Goal: Information Seeking & Learning: Find contact information

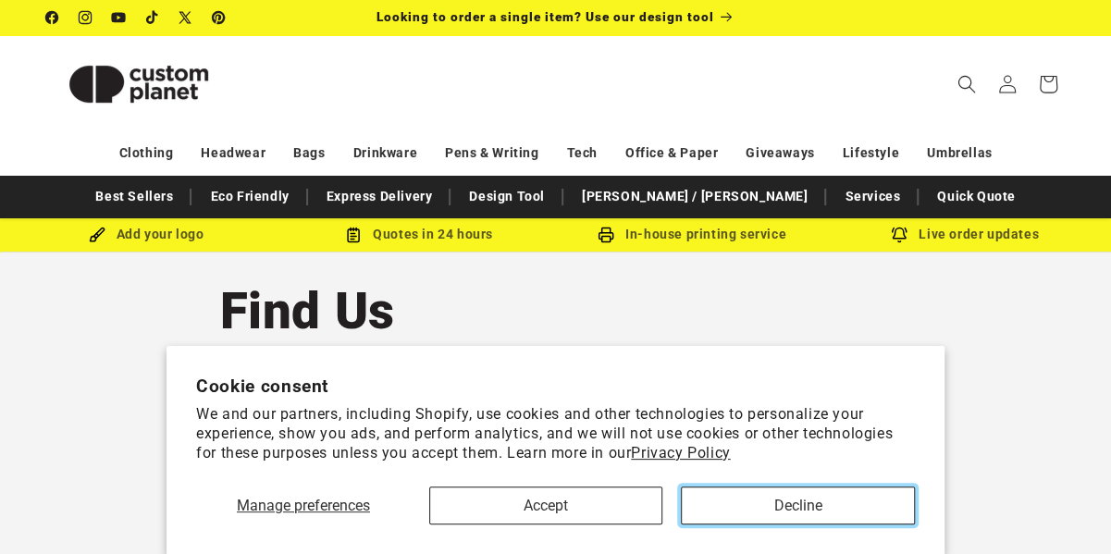
click at [732, 519] on button "Decline" at bounding box center [798, 505] width 234 height 38
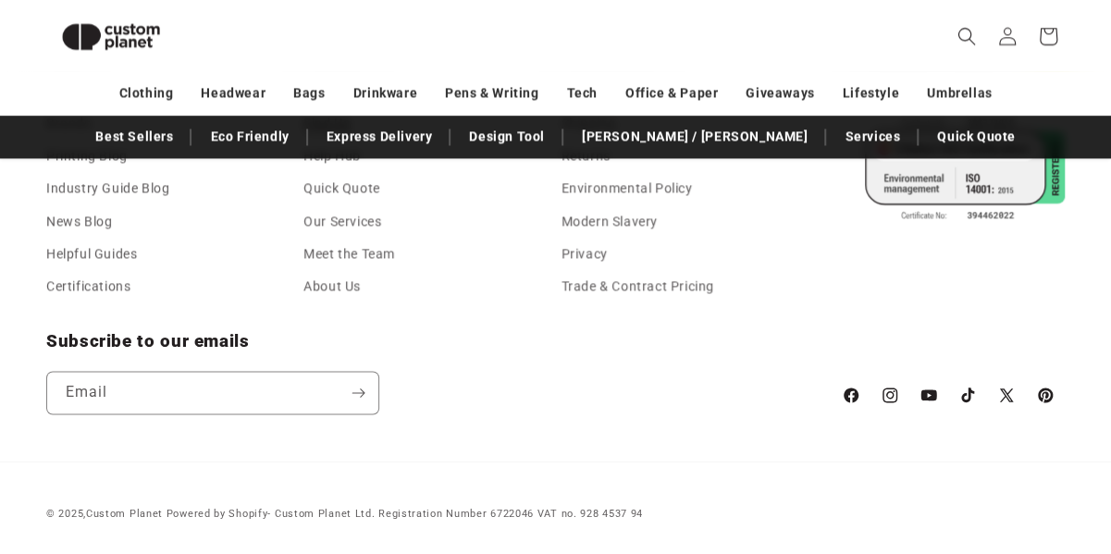
scroll to position [1135, 0]
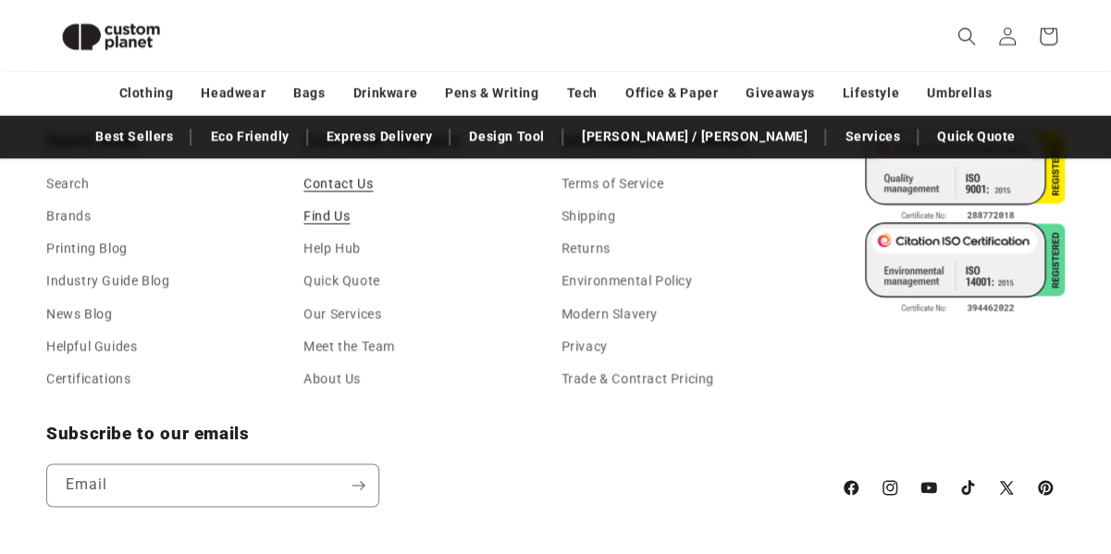
click at [344, 182] on link "Contact Us" at bounding box center [337, 186] width 69 height 28
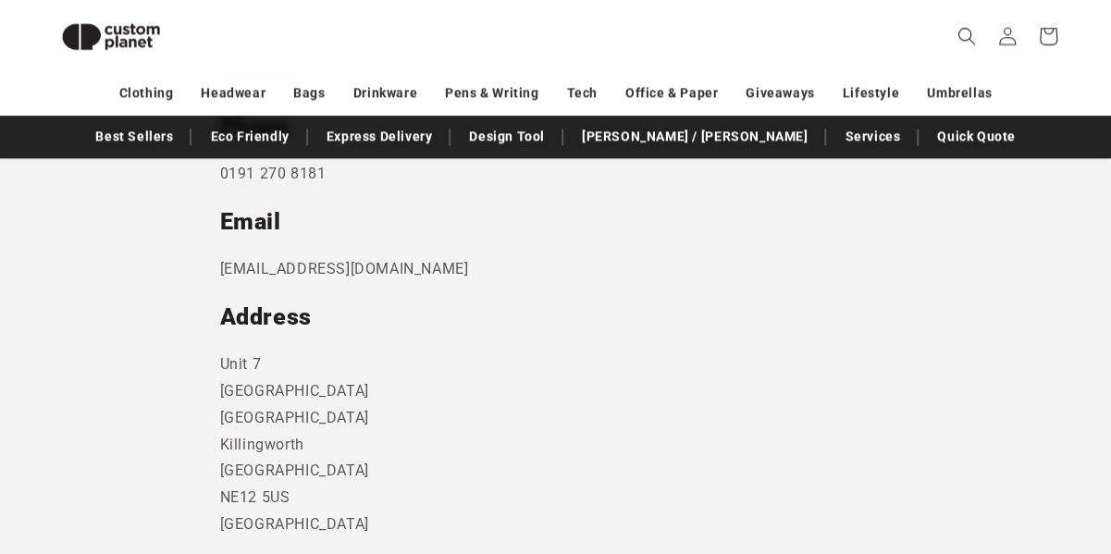
scroll to position [992, 0]
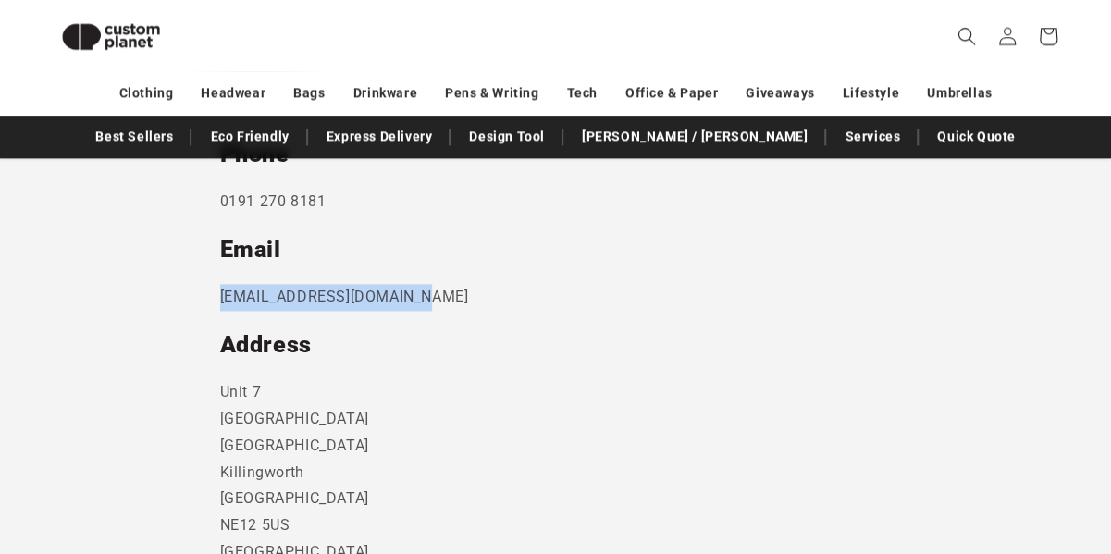
drag, startPoint x: 404, startPoint y: 295, endPoint x: 222, endPoint y: 299, distance: 182.2
click at [222, 299] on p "[EMAIL_ADDRESS][DOMAIN_NAME]" at bounding box center [555, 297] width 671 height 27
copy p "[EMAIL_ADDRESS][DOMAIN_NAME]"
